Goal: Check status

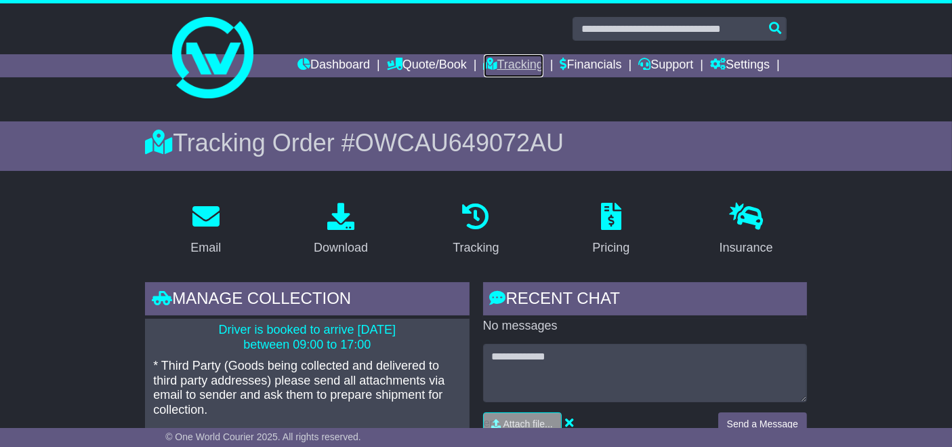
click at [518, 69] on link "Tracking" at bounding box center [514, 65] width 60 height 23
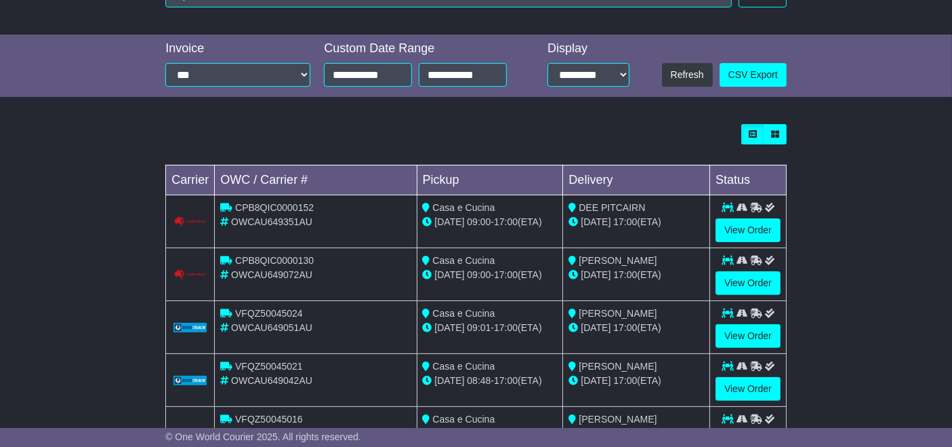
scroll to position [437, 0]
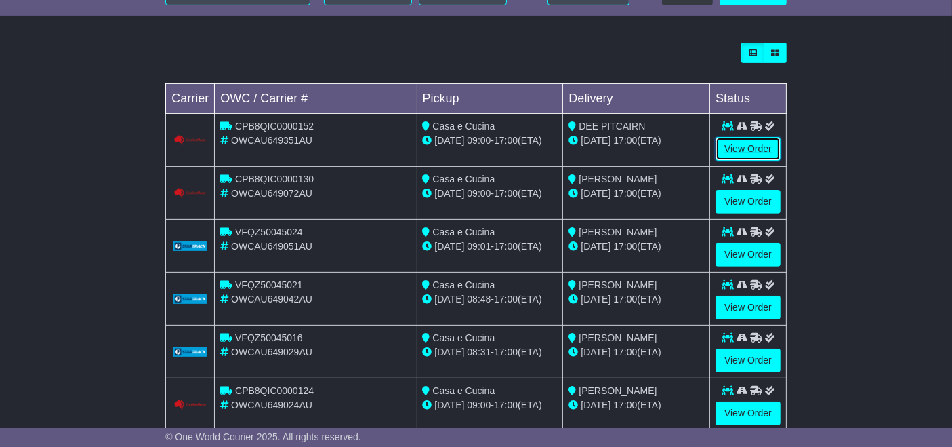
click at [749, 156] on link "View Order" at bounding box center [748, 149] width 65 height 24
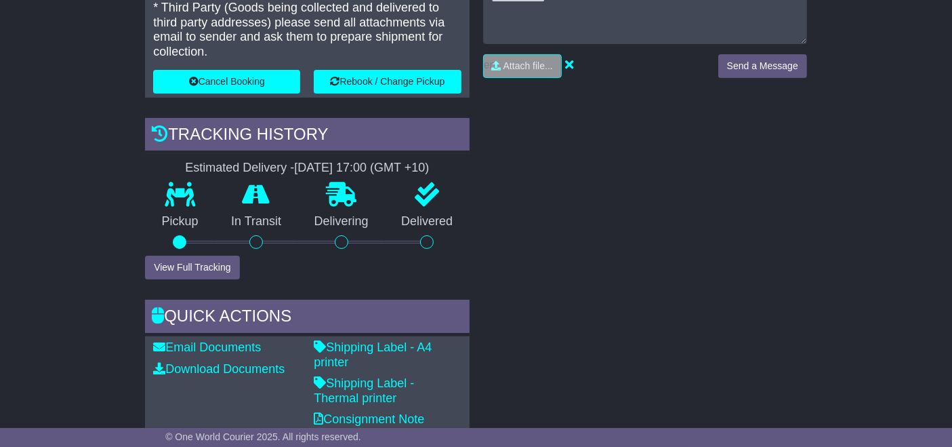
scroll to position [377, 0]
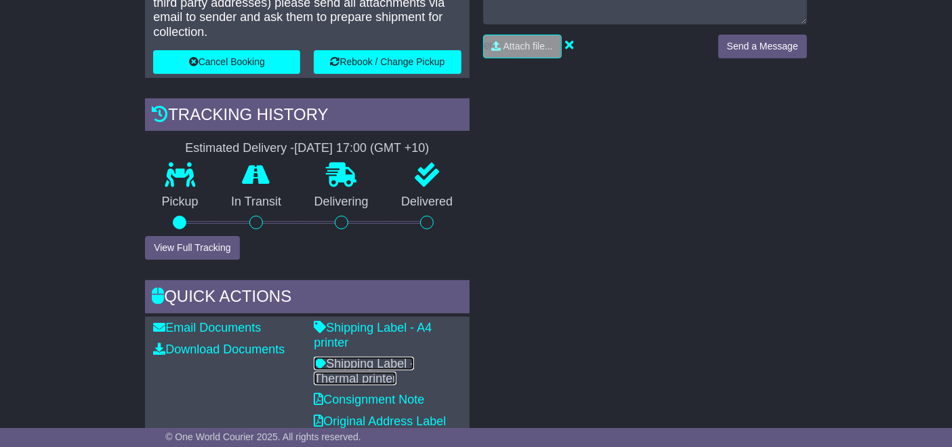
click at [394, 356] on link "Shipping Label - Thermal printer" at bounding box center [364, 370] width 100 height 28
